Goal: Information Seeking & Learning: Learn about a topic

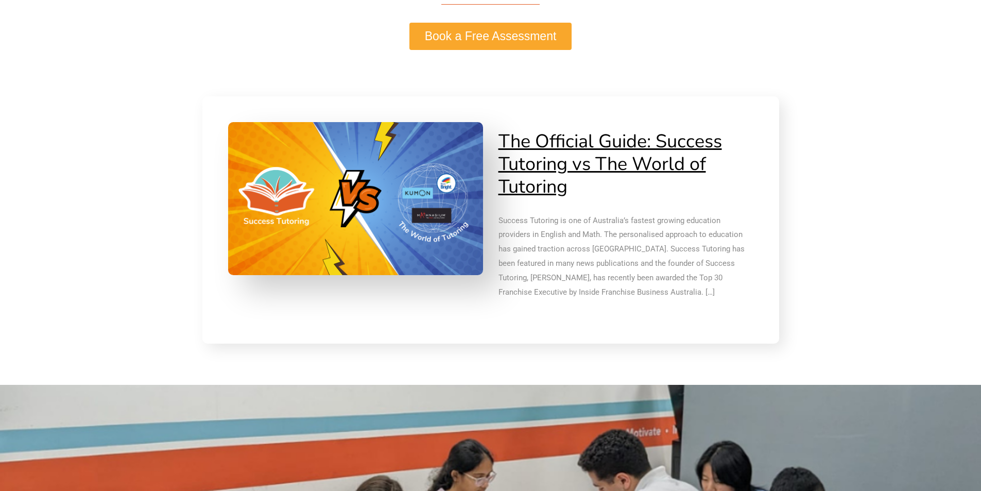
scroll to position [2368, 0]
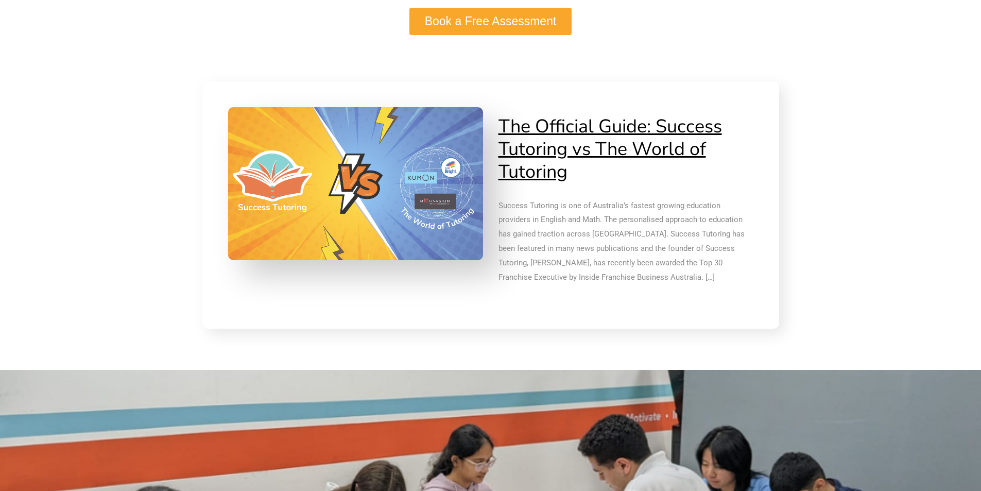
click at [567, 282] on p "Success Tutoring is one of Australia’s fastest growing education providers in E…" at bounding box center [625, 242] width 255 height 86
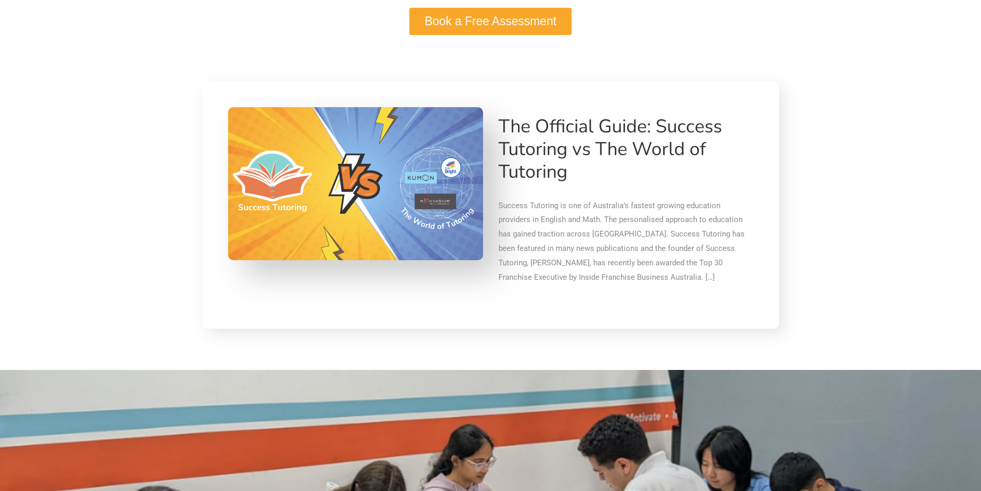
click at [553, 164] on link "The Official Guide: Success Tutoring vs The World of Tutoring" at bounding box center [609, 149] width 223 height 71
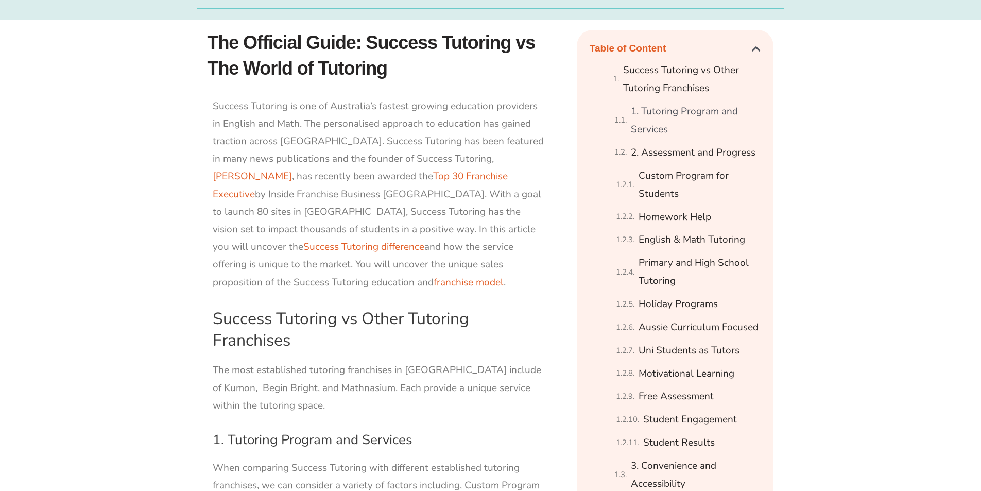
scroll to position [566, 0]
